Goal: Information Seeking & Learning: Learn about a topic

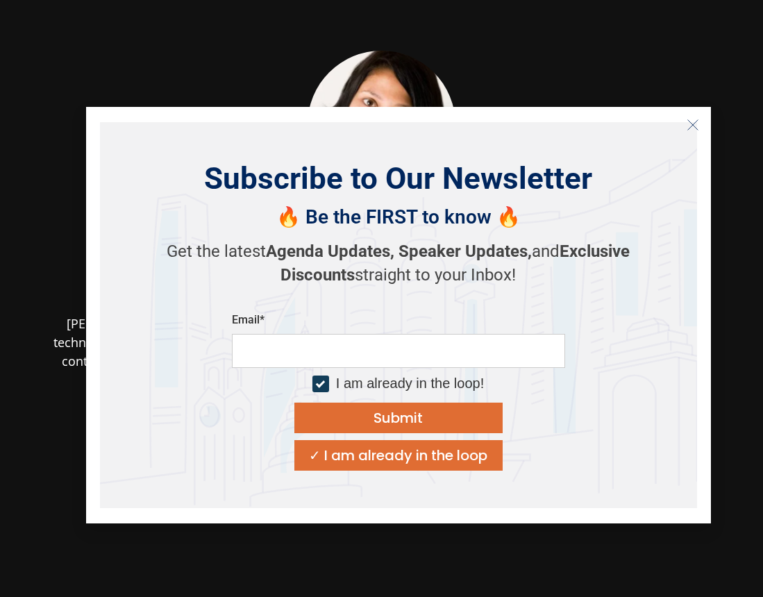
click at [434, 455] on div "✓ I am already in the loop" at bounding box center [398, 455] width 178 height 14
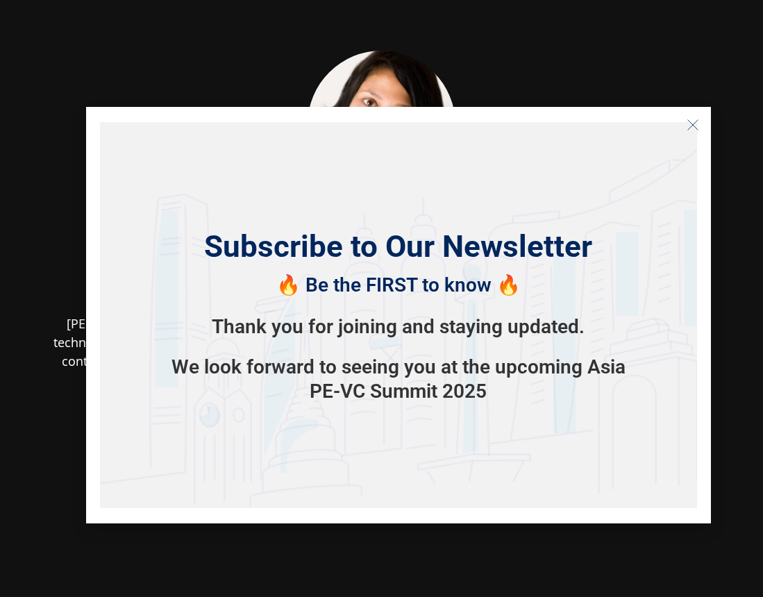
click at [691, 124] on icon "Close" at bounding box center [693, 125] width 12 height 12
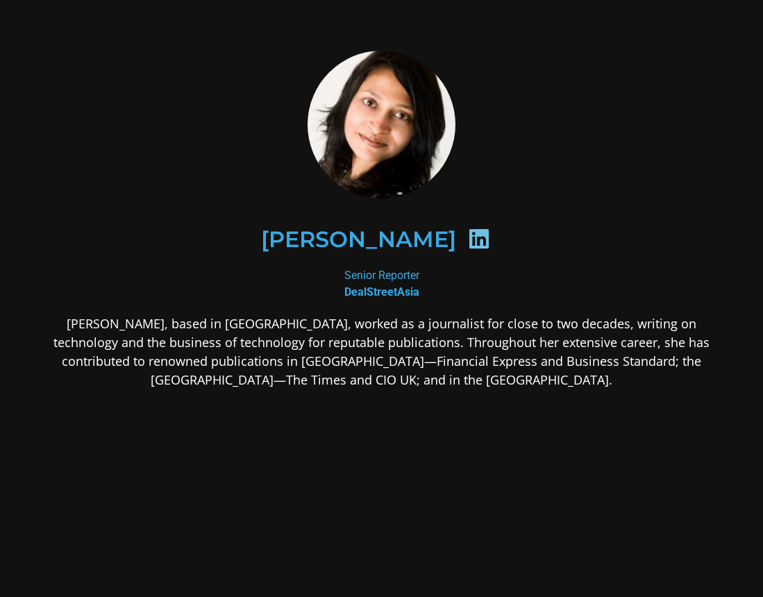
click at [488, 310] on div "[PERSON_NAME]​ Senior Reporter​ DealStreetAsia​ [PERSON_NAME], based in [GEOGRA…" at bounding box center [382, 330] width 662 height 558
click at [363, 228] on h2 "[PERSON_NAME]​" at bounding box center [358, 239] width 195 height 22
copy div "[PERSON_NAME]​"
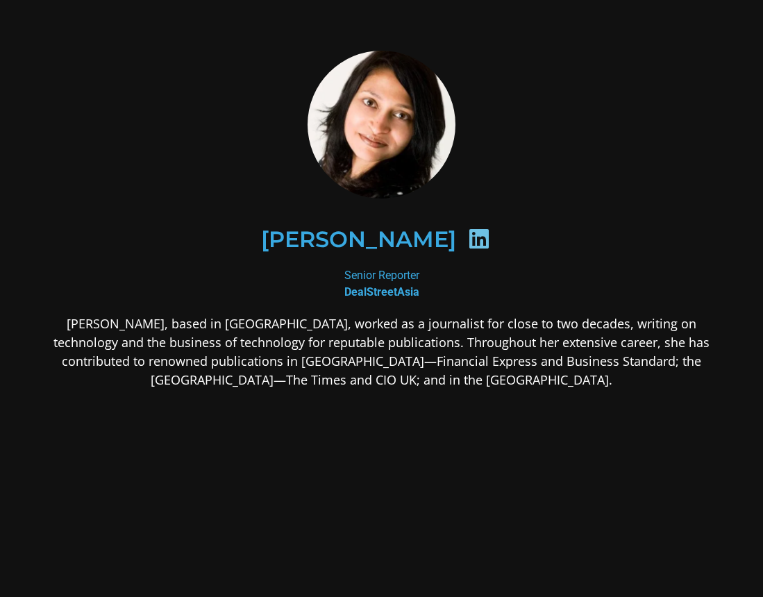
click at [400, 319] on p "[PERSON_NAME], based in [GEOGRAPHIC_DATA], worked as a journalist for close to …" at bounding box center [382, 351] width 662 height 75
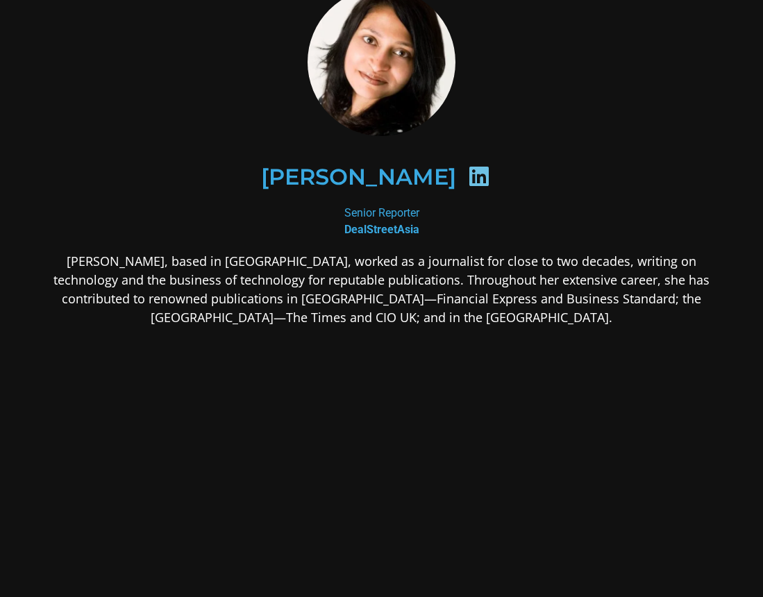
click at [371, 367] on div "[PERSON_NAME], based in [GEOGRAPHIC_DATA], worked as a journalist for close to …" at bounding box center [382, 399] width 662 height 294
click at [381, 333] on div "[PERSON_NAME], based in [GEOGRAPHIC_DATA], worked as a journalist for close to …" at bounding box center [382, 399] width 662 height 294
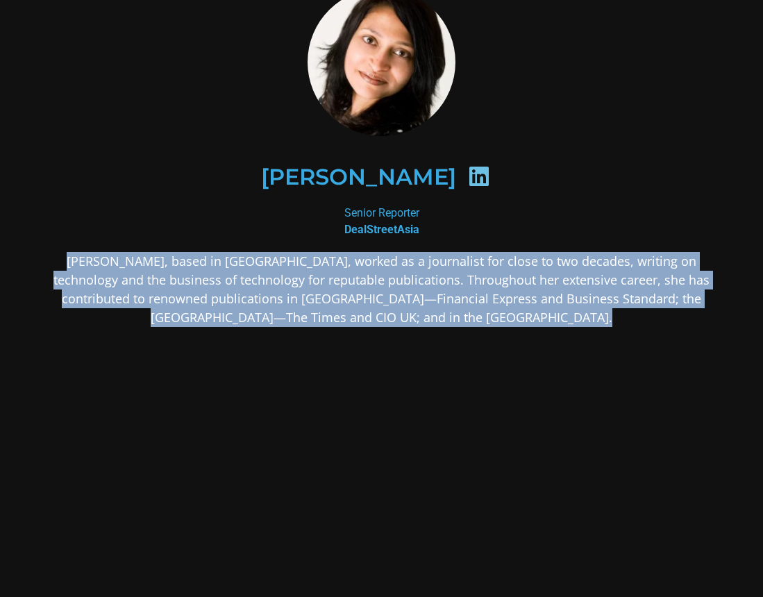
click at [381, 333] on div "[PERSON_NAME], based in [GEOGRAPHIC_DATA], worked as a journalist for close to …" at bounding box center [382, 399] width 662 height 294
drag, startPoint x: 381, startPoint y: 333, endPoint x: 494, endPoint y: 319, distance: 113.4
click at [457, 338] on div "[PERSON_NAME], based in [GEOGRAPHIC_DATA], worked as a journalist for close to …" at bounding box center [382, 399] width 662 height 294
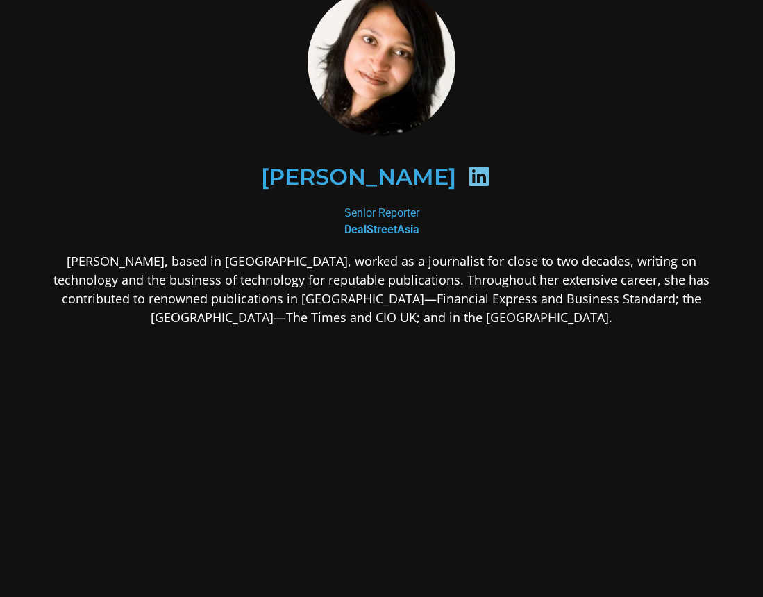
click at [508, 308] on p "[PERSON_NAME], based in [GEOGRAPHIC_DATA], worked as a journalist for close to …" at bounding box center [382, 289] width 662 height 75
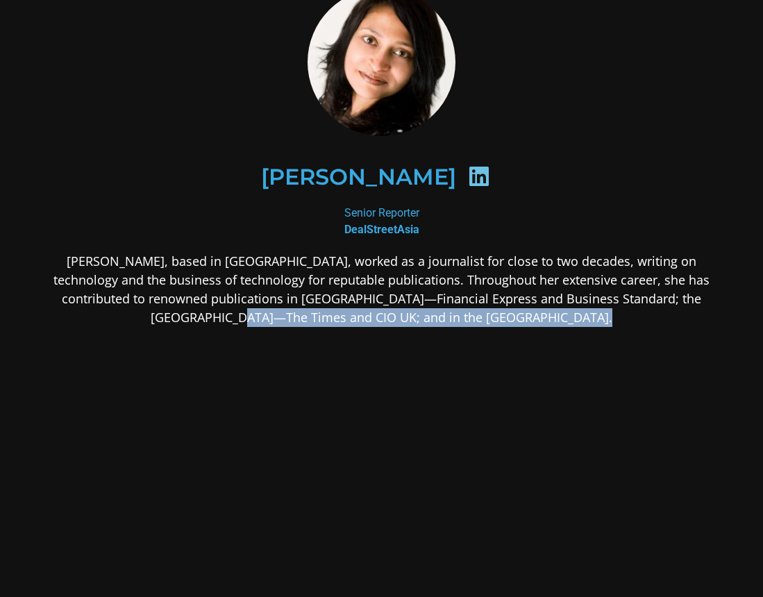
click at [508, 308] on p "[PERSON_NAME], based in [GEOGRAPHIC_DATA], worked as a journalist for close to …" at bounding box center [382, 289] width 662 height 75
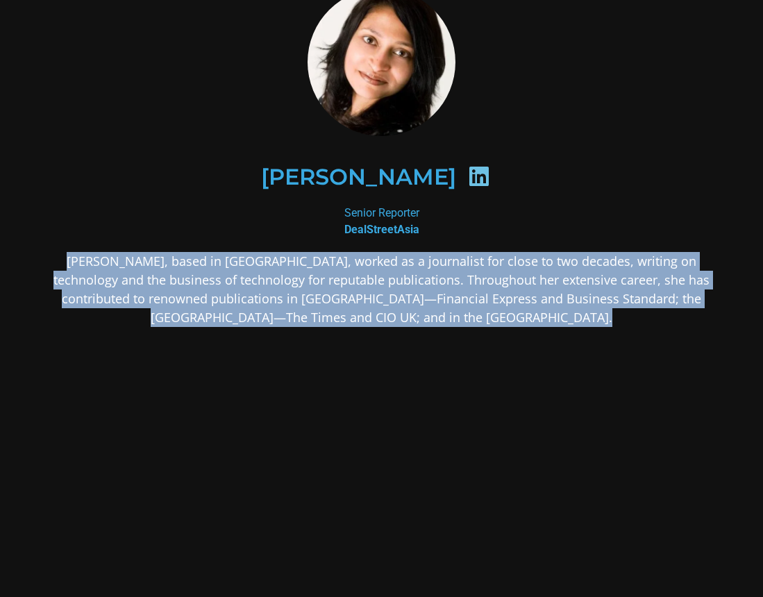
click at [508, 308] on p "[PERSON_NAME], based in [GEOGRAPHIC_DATA], worked as a journalist for close to …" at bounding box center [382, 289] width 662 height 75
drag, startPoint x: 508, startPoint y: 308, endPoint x: 467, endPoint y: 328, distance: 45.6
click at [467, 328] on div "[PERSON_NAME], based in [GEOGRAPHIC_DATA], worked as a journalist for close to …" at bounding box center [382, 399] width 662 height 294
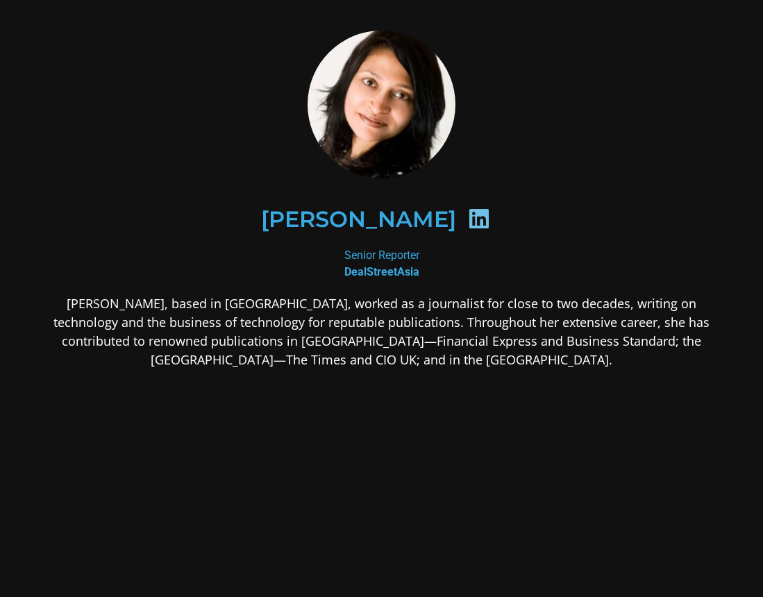
scroll to position [0, 0]
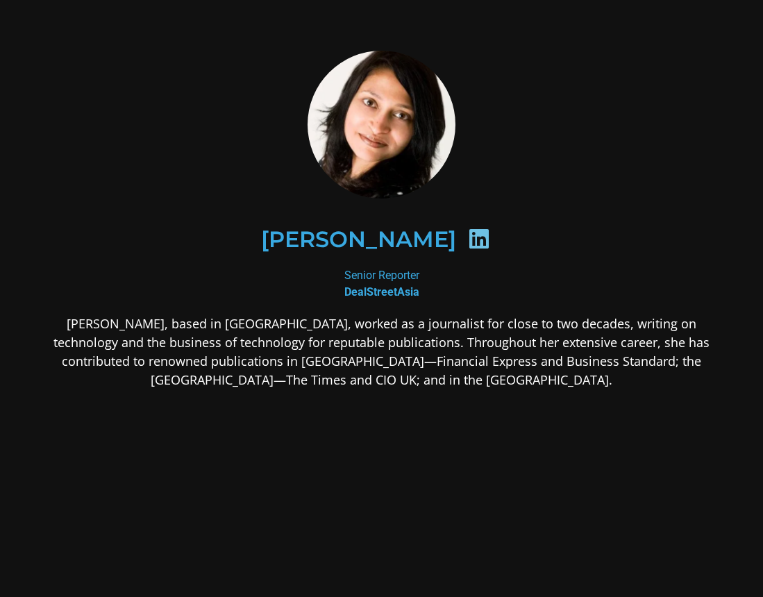
click at [484, 3] on section "[PERSON_NAME]​ Senior Reporter​ DealStreetAsia​ [PERSON_NAME], based in [GEOGRA…" at bounding box center [381, 329] width 763 height 659
